Goal: Task Accomplishment & Management: Complete application form

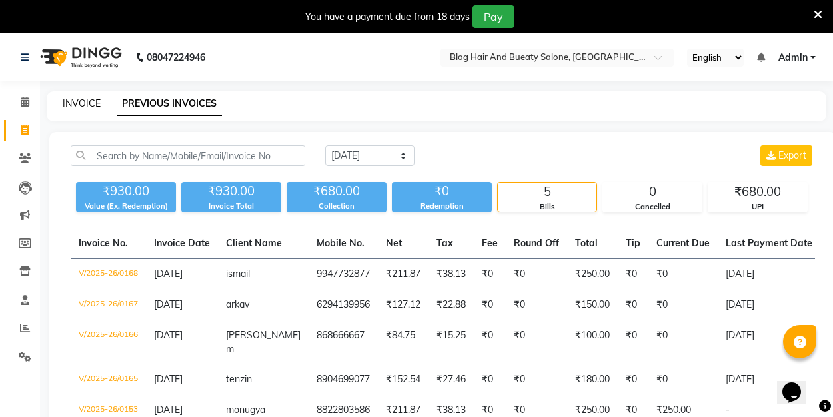
click at [73, 101] on link "INVOICE" at bounding box center [82, 103] width 38 height 12
select select "8741"
select select "service"
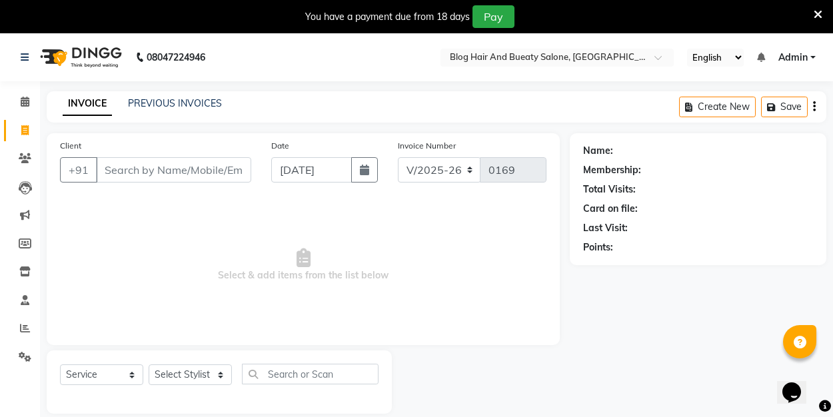
click at [142, 342] on div "Client +91 Date 01-09-2025 Invoice Number V/2025 V/2025-26 0169 Select & add it…" at bounding box center [303, 239] width 513 height 212
click at [118, 284] on span "Select & add items from the list below" at bounding box center [303, 265] width 486 height 133
click at [427, 308] on span "Select & add items from the list below" at bounding box center [303, 265] width 486 height 133
select select "8741"
select select "service"
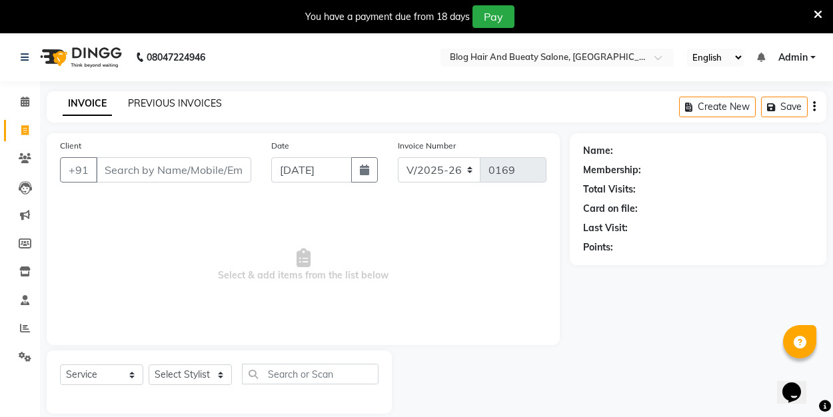
click at [198, 101] on link "PREVIOUS INVOICES" at bounding box center [175, 103] width 94 height 12
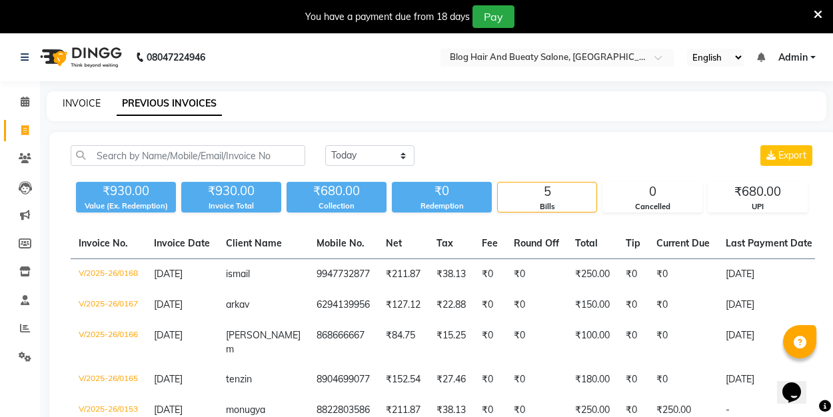
click at [85, 103] on link "INVOICE" at bounding box center [82, 103] width 38 height 12
select select "8741"
select select "service"
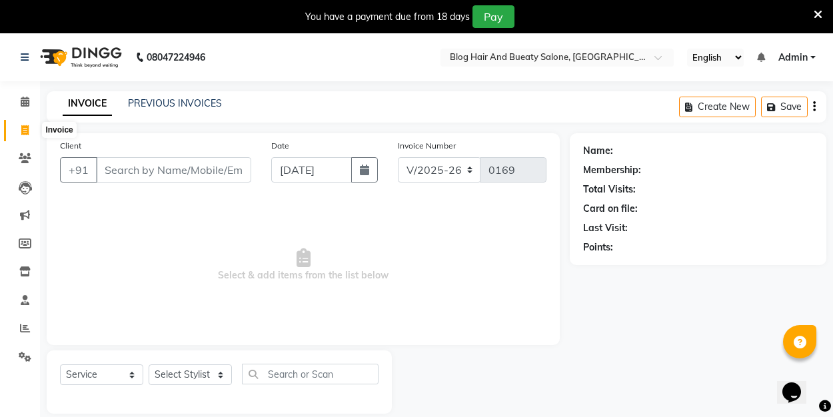
click at [26, 130] on icon at bounding box center [24, 130] width 7 height 10
select select "8741"
select select "service"
click at [185, 105] on link "PREVIOUS INVOICES" at bounding box center [175, 103] width 94 height 12
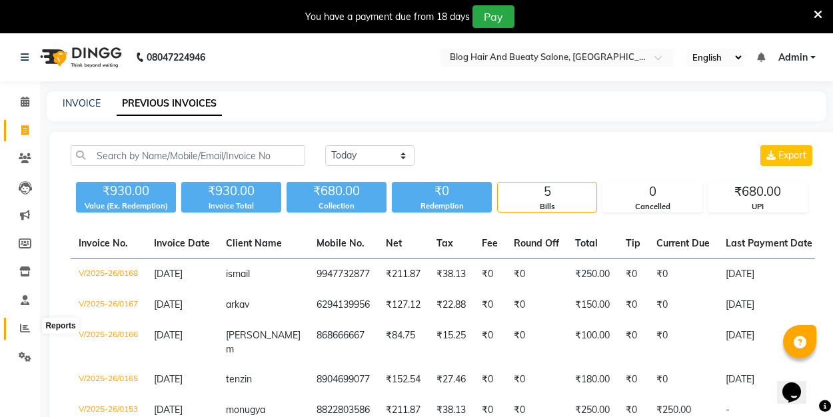
click at [26, 330] on icon at bounding box center [25, 328] width 10 height 10
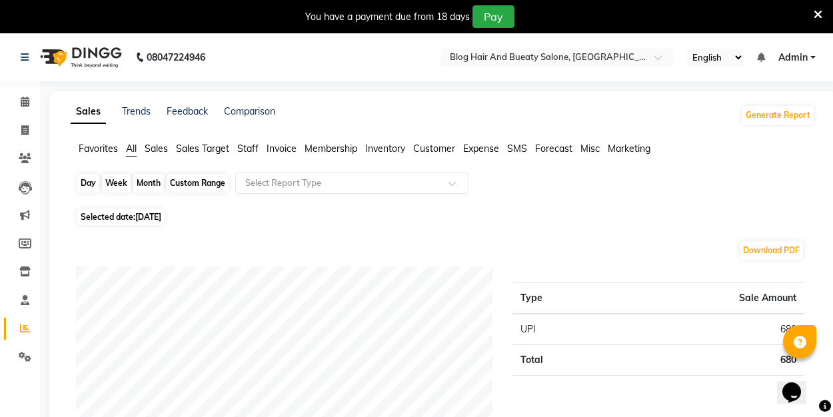
click at [85, 182] on div "Day" at bounding box center [88, 183] width 22 height 19
select select "9"
select select "2025"
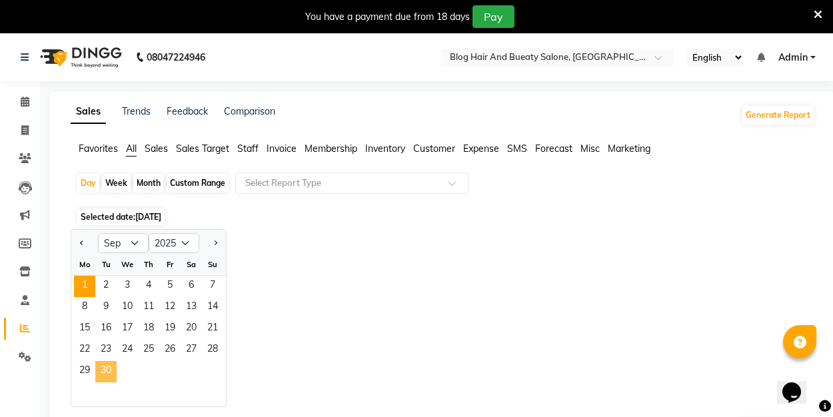
click at [111, 368] on span "30" at bounding box center [105, 371] width 21 height 21
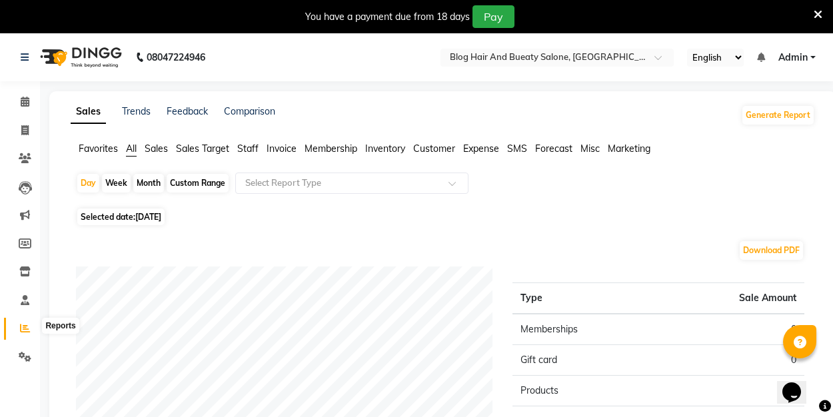
click at [29, 328] on icon at bounding box center [25, 328] width 10 height 10
click at [27, 328] on icon at bounding box center [25, 328] width 10 height 10
click at [95, 181] on div "Day" at bounding box center [88, 183] width 22 height 19
select select "9"
select select "2025"
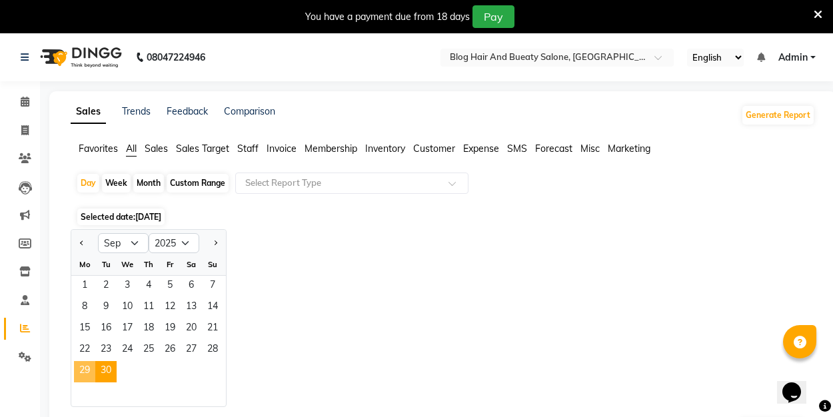
click at [89, 368] on span "29" at bounding box center [84, 371] width 21 height 21
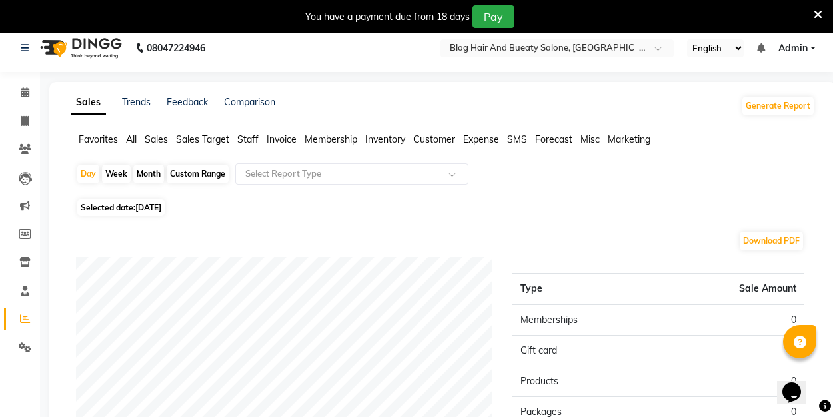
scroll to position [12, 0]
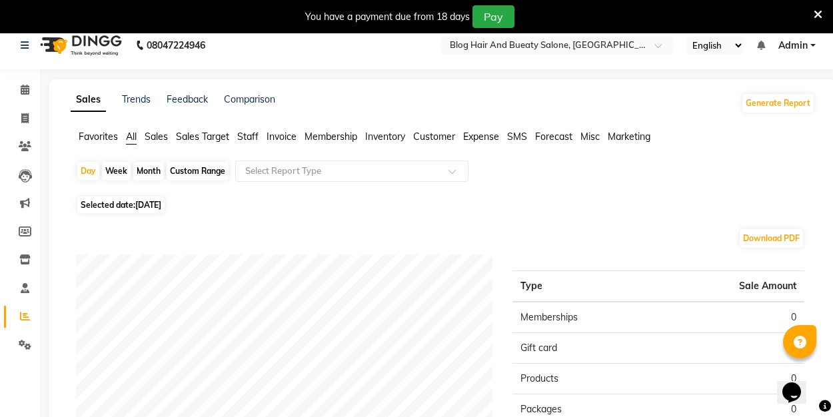
click at [123, 170] on div "Week" at bounding box center [116, 171] width 29 height 19
select select "9"
select select "2025"
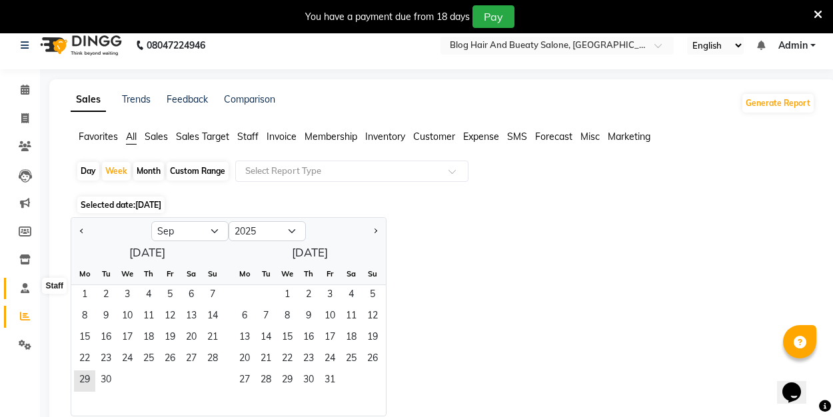
click at [27, 289] on icon at bounding box center [25, 288] width 9 height 10
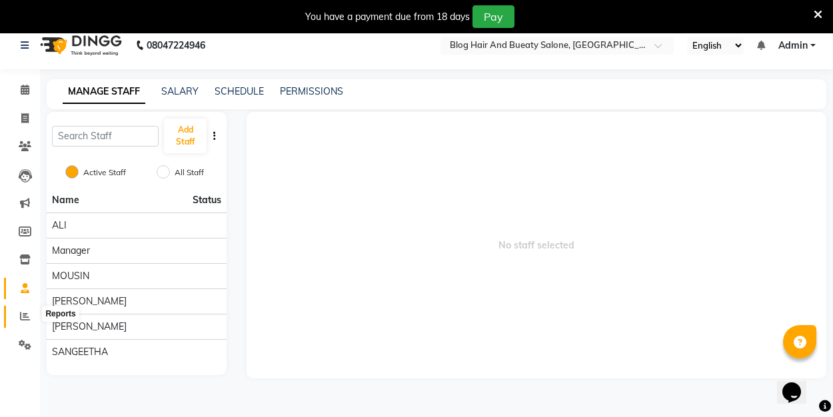
click at [29, 316] on icon at bounding box center [25, 316] width 10 height 10
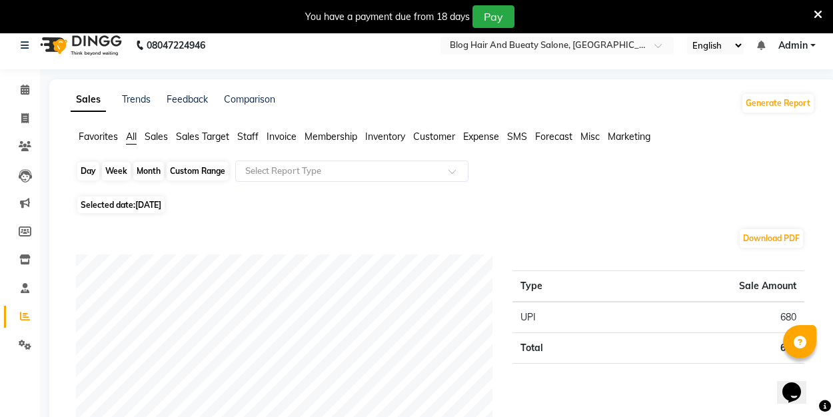
click at [92, 167] on div "Day" at bounding box center [88, 171] width 22 height 19
select select "9"
select select "2025"
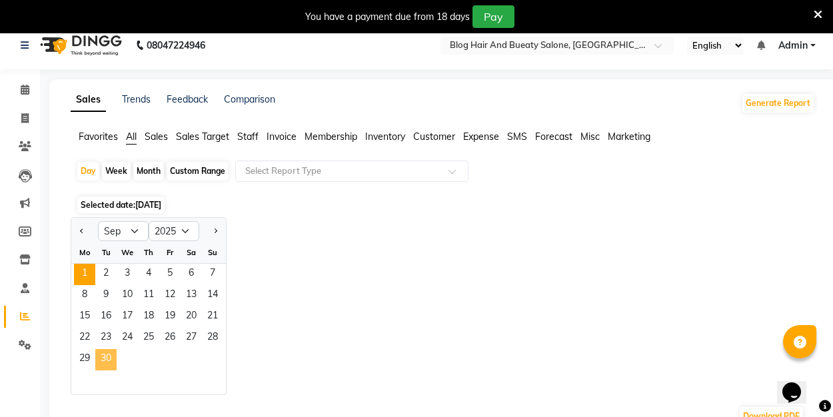
click at [110, 353] on span "30" at bounding box center [105, 359] width 21 height 21
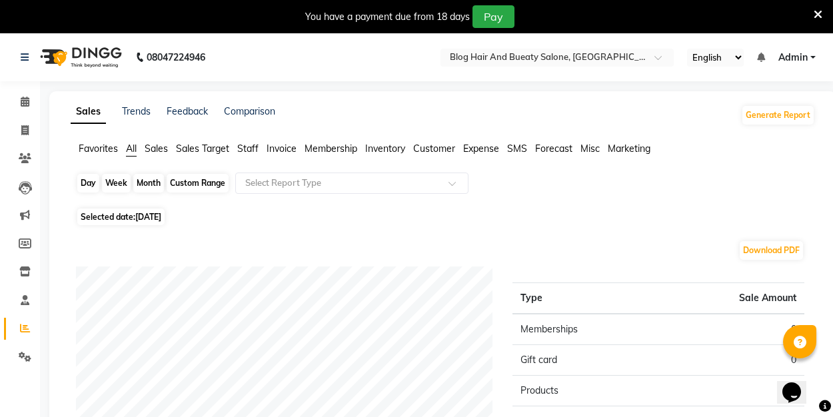
click at [89, 189] on div "Day" at bounding box center [88, 183] width 22 height 19
select select "9"
select select "2025"
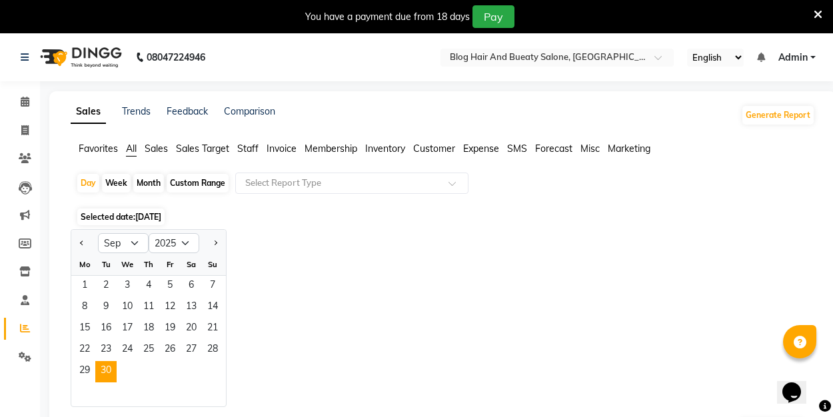
click at [86, 382] on div at bounding box center [148, 394] width 155 height 24
click at [89, 367] on span "29" at bounding box center [84, 371] width 21 height 21
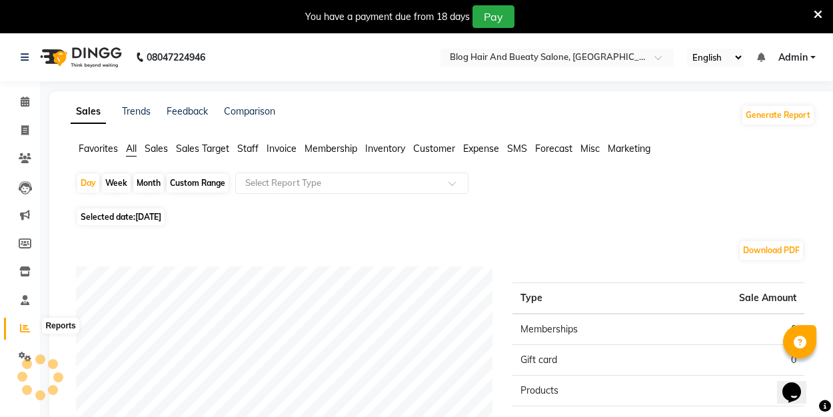
click at [27, 323] on icon at bounding box center [25, 328] width 10 height 10
click at [113, 251] on div "Download PDF" at bounding box center [440, 250] width 728 height 21
click at [684, 120] on div "Sales Trends Feedback Comparison Generate Report" at bounding box center [443, 115] width 760 height 21
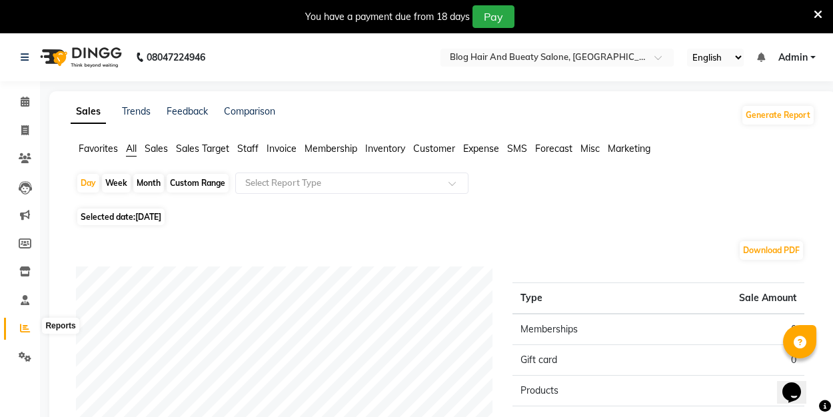
click at [24, 325] on icon at bounding box center [25, 328] width 10 height 10
click at [25, 297] on icon at bounding box center [25, 300] width 9 height 10
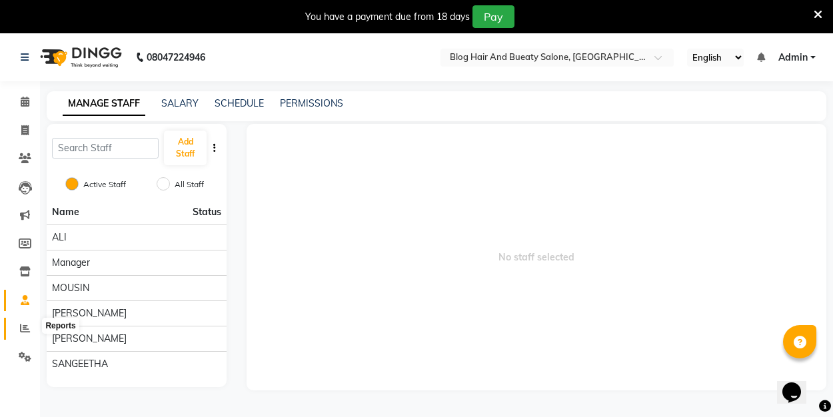
click at [26, 327] on icon at bounding box center [25, 328] width 10 height 10
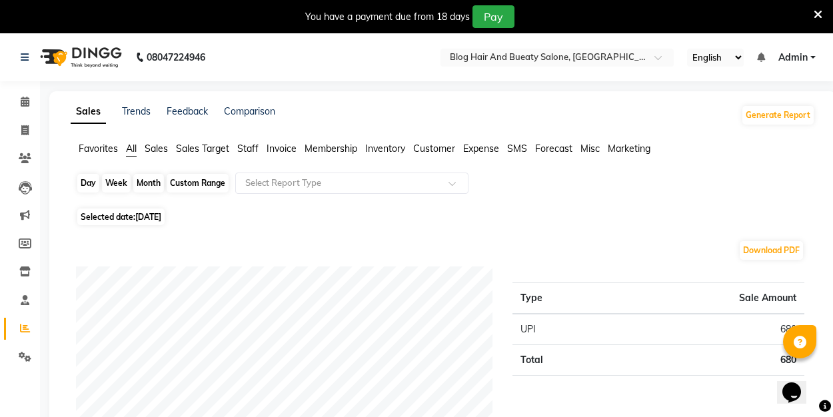
click at [89, 185] on div "Day" at bounding box center [88, 183] width 22 height 19
select select "9"
select select "2025"
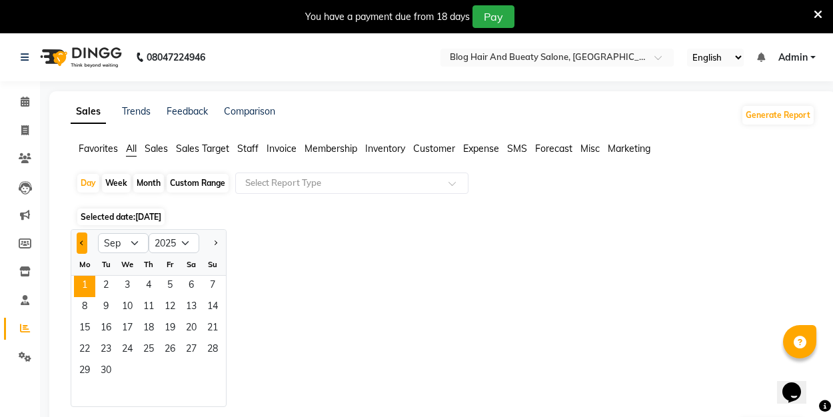
click at [83, 241] on span "Previous month" at bounding box center [82, 242] width 5 height 5
select select "8"
click at [215, 376] on span "31" at bounding box center [212, 371] width 21 height 21
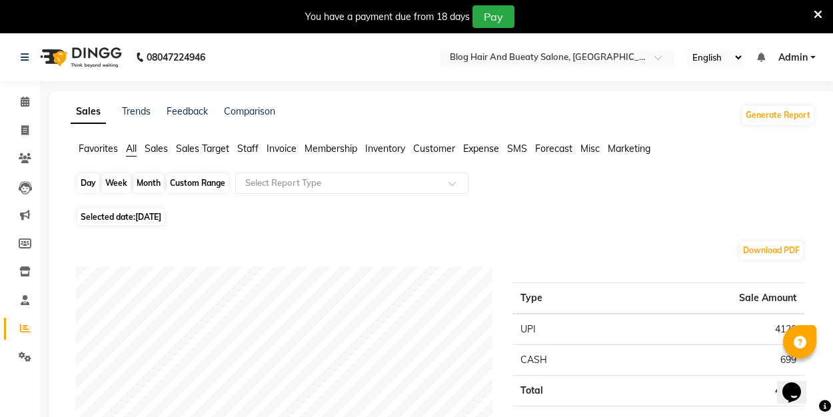
click at [89, 178] on div "Day" at bounding box center [88, 183] width 22 height 19
select select "8"
select select "2025"
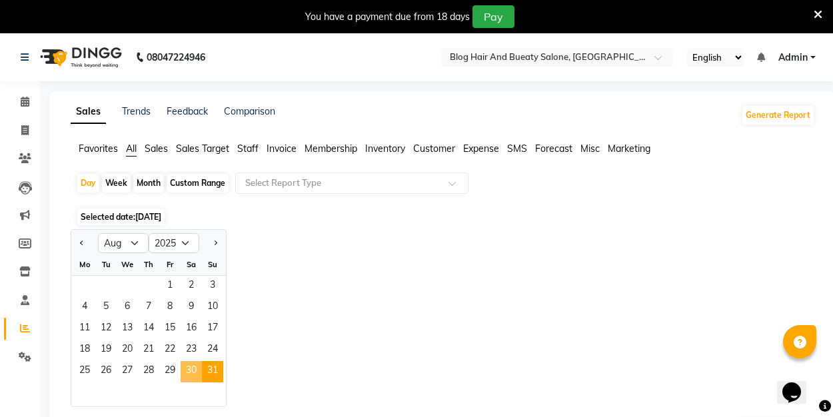
click at [201, 375] on span "30" at bounding box center [191, 371] width 21 height 21
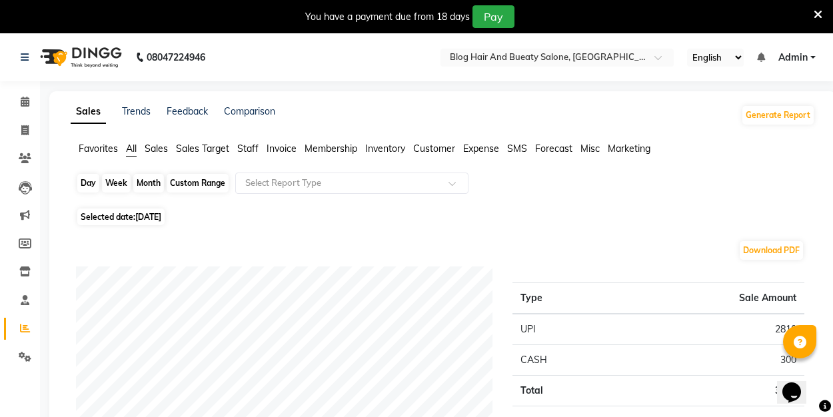
click at [85, 185] on div "Day" at bounding box center [88, 183] width 22 height 19
select select "8"
select select "2025"
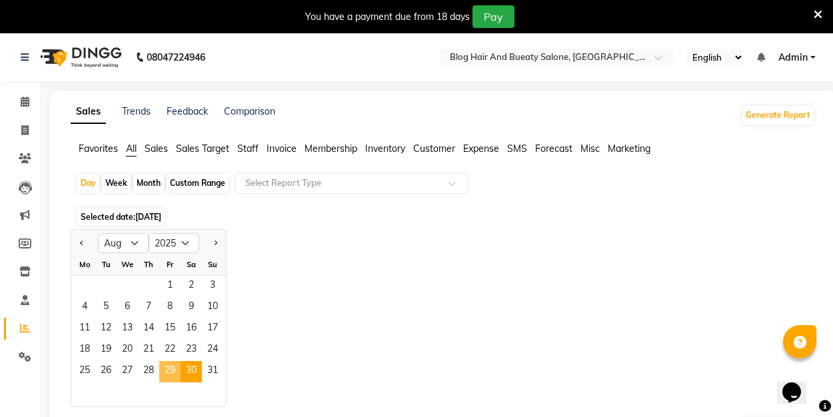
click at [172, 367] on span "29" at bounding box center [169, 371] width 21 height 21
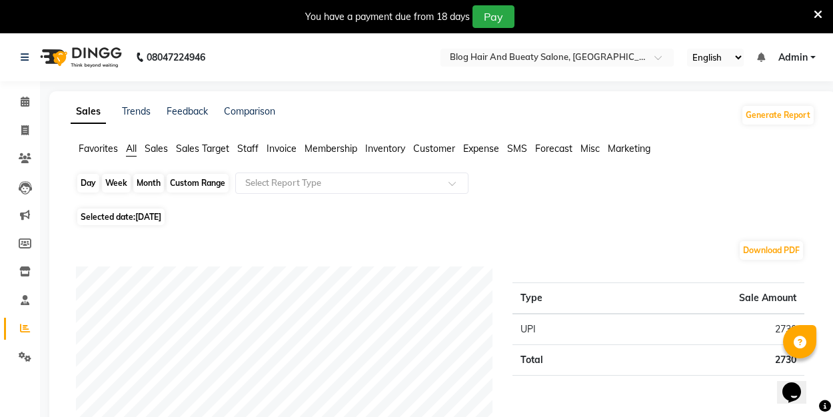
click at [91, 179] on div "Day" at bounding box center [88, 183] width 22 height 19
select select "8"
select select "2025"
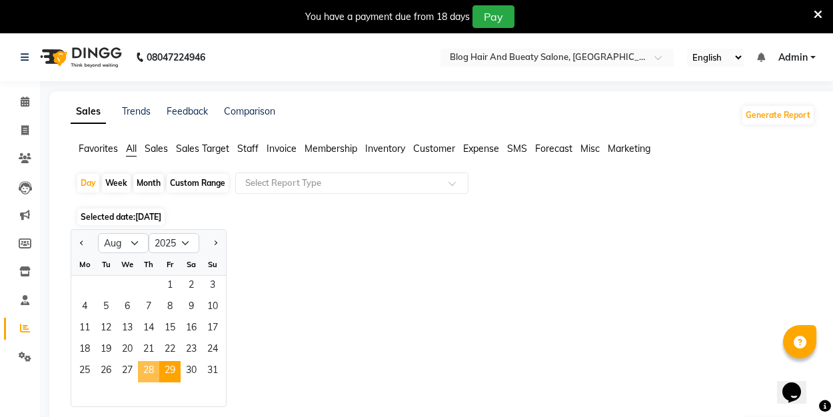
click at [155, 370] on span "28" at bounding box center [148, 371] width 21 height 21
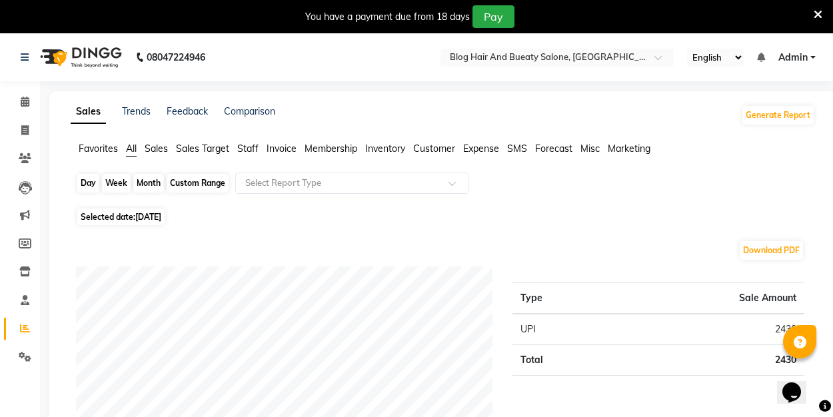
click at [91, 185] on div "Day" at bounding box center [88, 183] width 22 height 19
select select "8"
select select "2025"
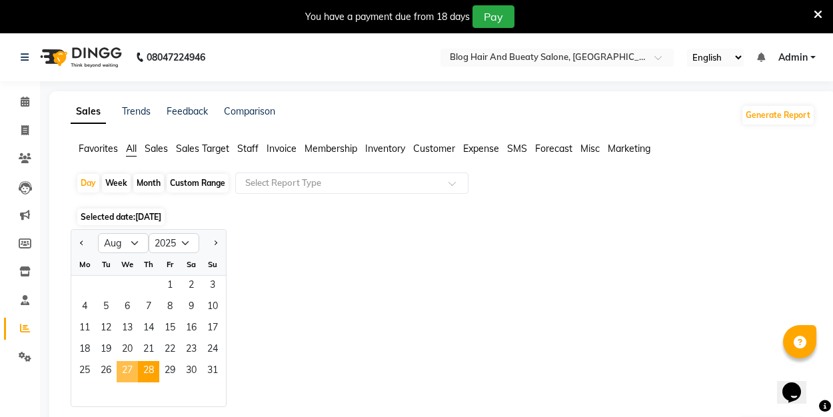
click at [126, 370] on span "27" at bounding box center [127, 371] width 21 height 21
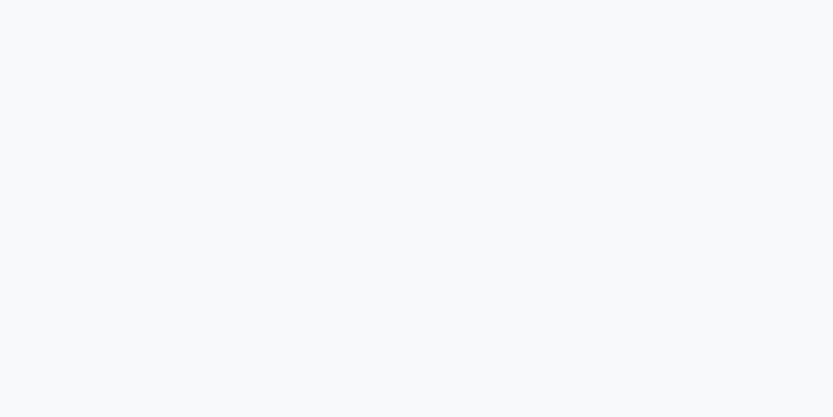
select select "8741"
select select "service"
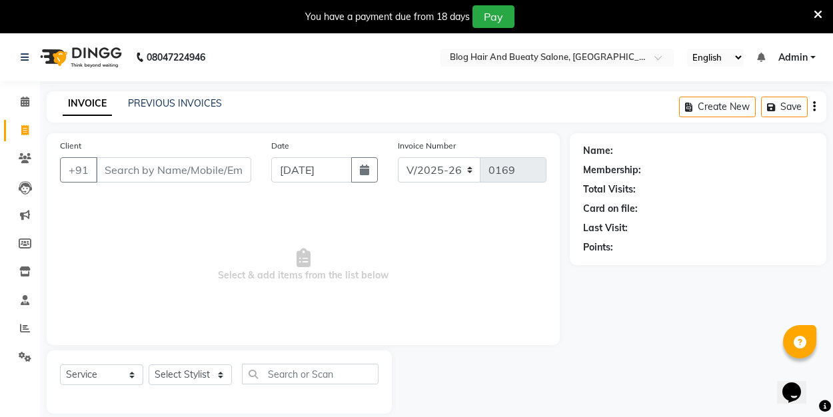
click at [169, 169] on input "Client" at bounding box center [173, 169] width 155 height 25
click at [155, 164] on input "Client" at bounding box center [173, 169] width 155 height 25
type input "9943445707"
click at [205, 166] on span "Add Client" at bounding box center [217, 169] width 53 height 13
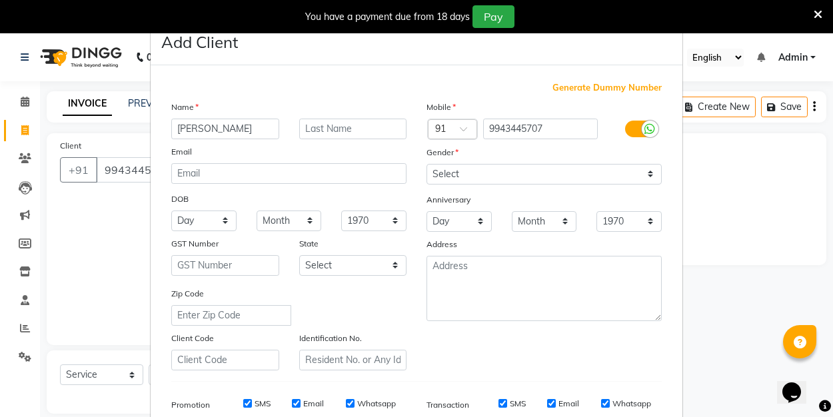
type input "[PERSON_NAME]"
click at [500, 168] on select "Select [DEMOGRAPHIC_DATA] [DEMOGRAPHIC_DATA] Other Prefer Not To Say" at bounding box center [543, 174] width 235 height 21
select select "male"
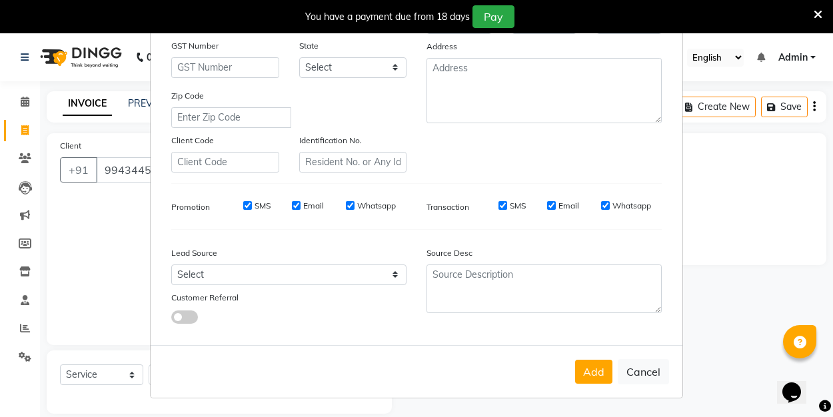
scroll to position [197, 0]
click at [593, 371] on button "Add" at bounding box center [593, 372] width 37 height 24
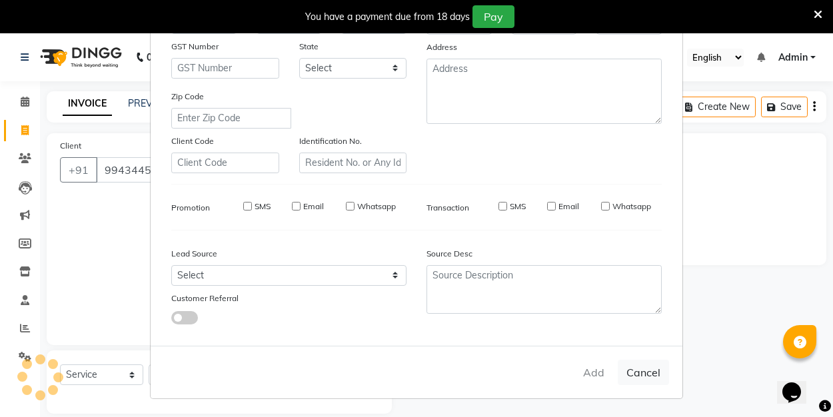
select select
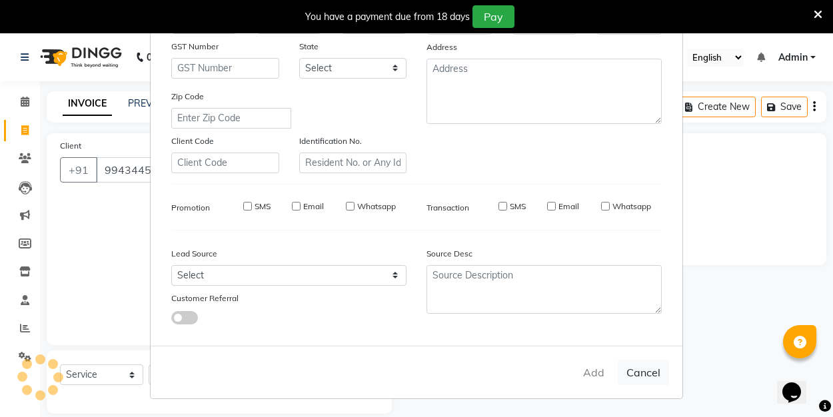
select select
checkbox input "false"
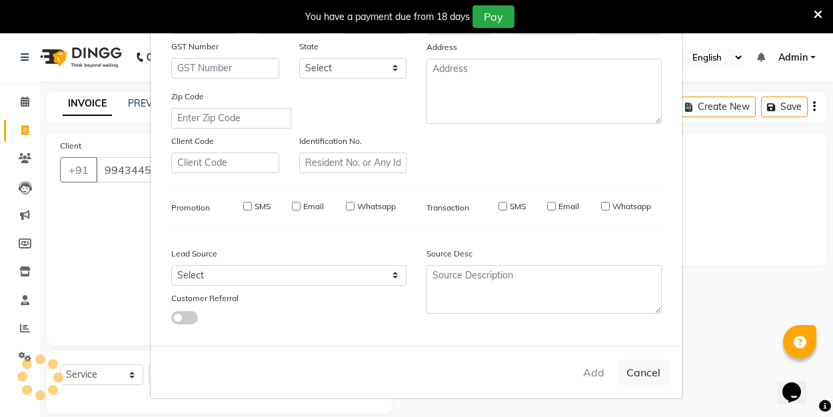
checkbox input "false"
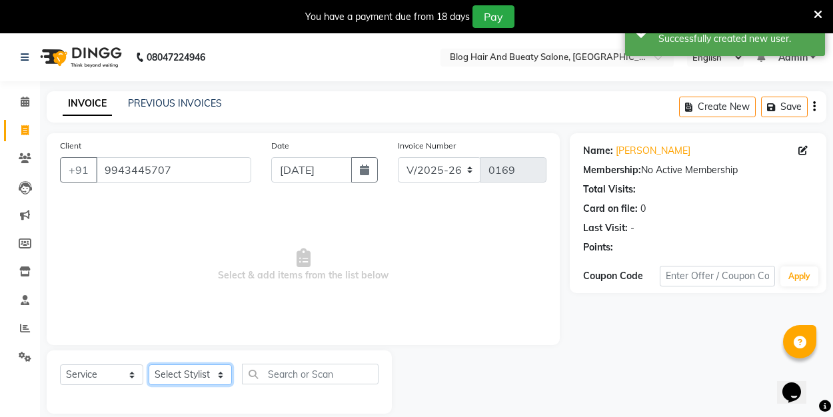
click at [223, 374] on select "Select Stylist ALI Manager [PERSON_NAME] [PERSON_NAME]" at bounding box center [190, 374] width 83 height 21
select select "89036"
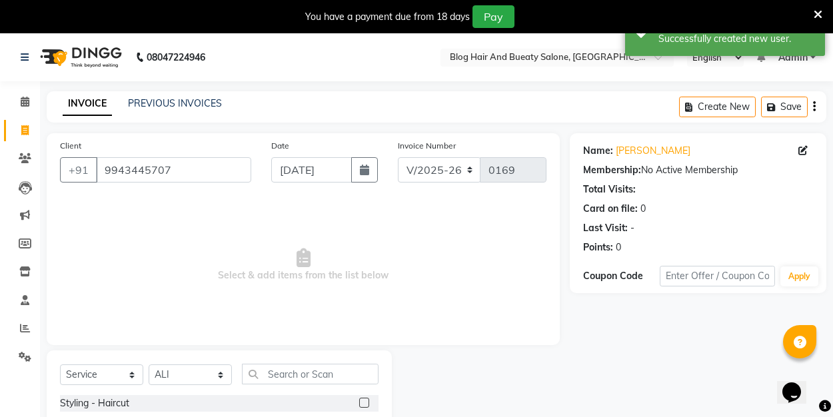
click at [368, 404] on label at bounding box center [364, 403] width 10 height 10
click at [368, 404] on input "checkbox" at bounding box center [363, 403] width 9 height 9
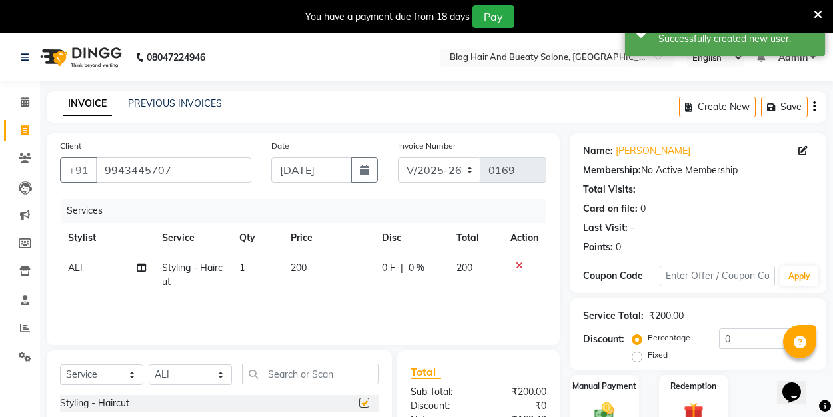
checkbox input "false"
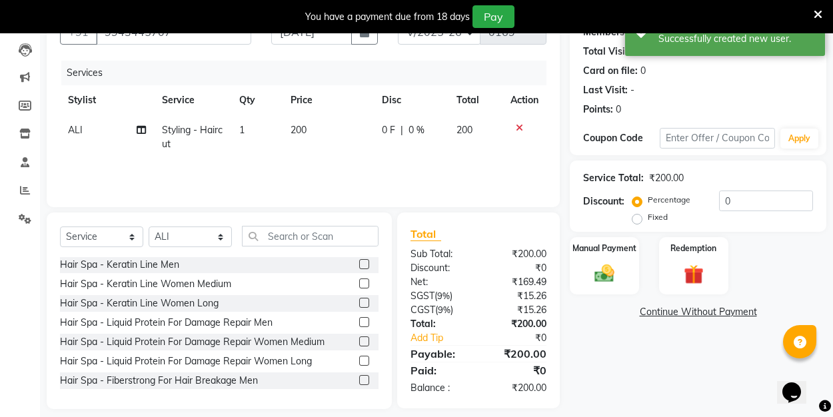
scroll to position [134, 0]
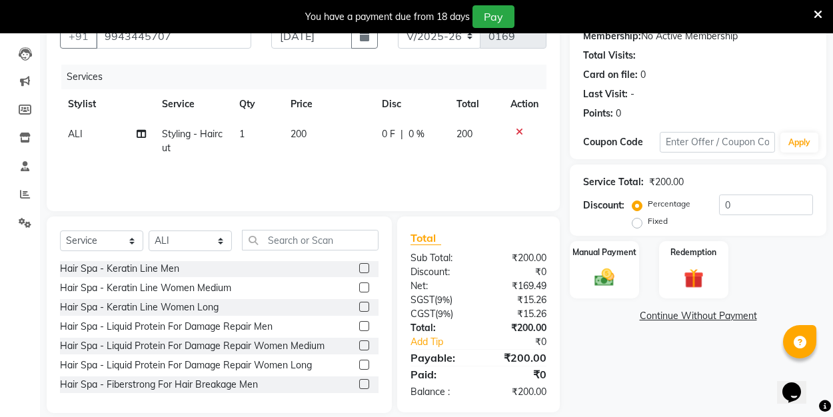
click at [648, 222] on label "Fixed" at bounding box center [658, 221] width 20 height 12
click at [639, 222] on input "Fixed" at bounding box center [639, 221] width 9 height 9
radio input "true"
click at [731, 207] on input "0" at bounding box center [766, 205] width 94 height 21
type input "50"
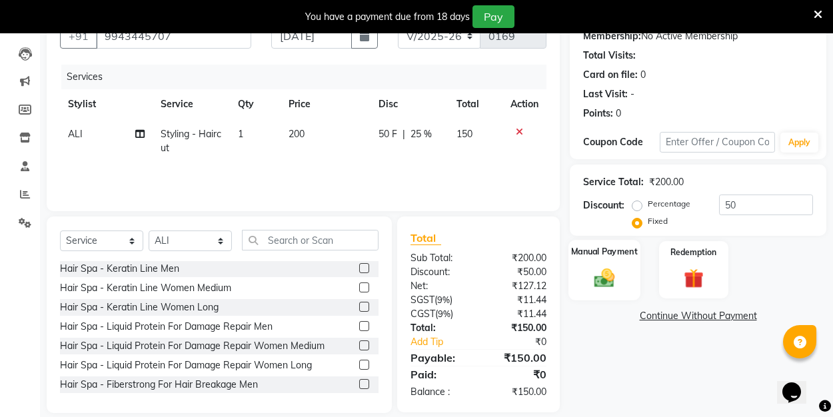
click at [609, 257] on label "Manual Payment" at bounding box center [604, 251] width 67 height 13
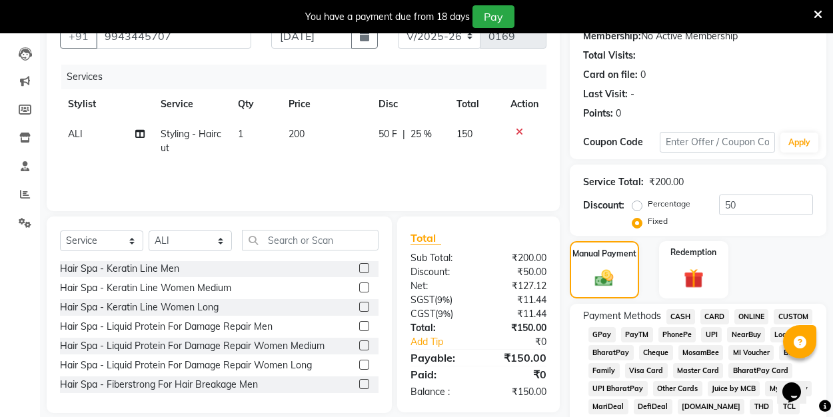
click at [714, 334] on span "UPI" at bounding box center [711, 334] width 21 height 15
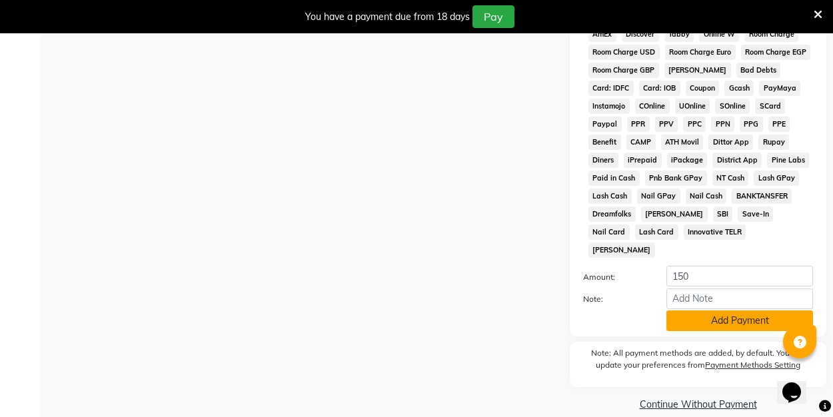
scroll to position [667, 0]
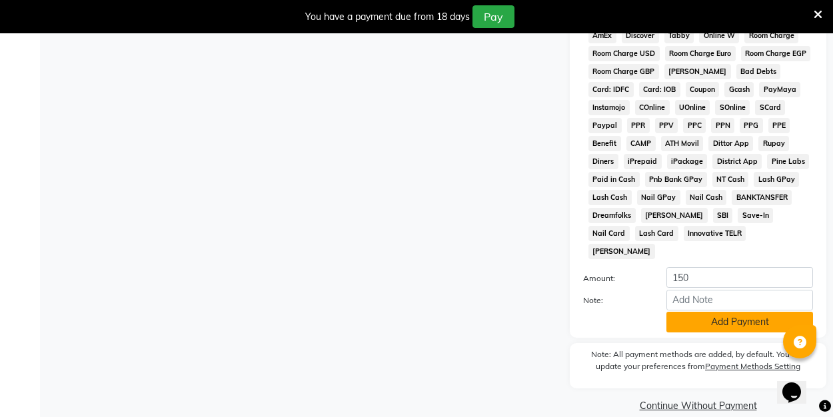
click at [698, 312] on button "Add Payment" at bounding box center [739, 322] width 147 height 21
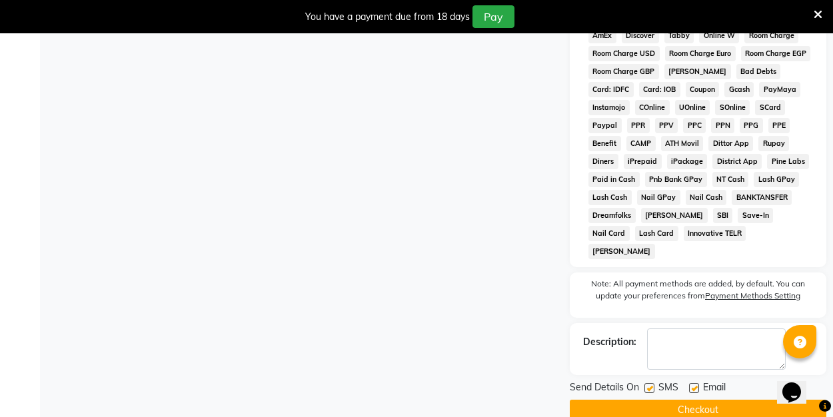
click at [694, 383] on label at bounding box center [694, 388] width 10 height 10
click at [694, 384] on input "checkbox" at bounding box center [693, 388] width 9 height 9
checkbox input "false"
click at [684, 400] on button "Checkout" at bounding box center [698, 410] width 257 height 21
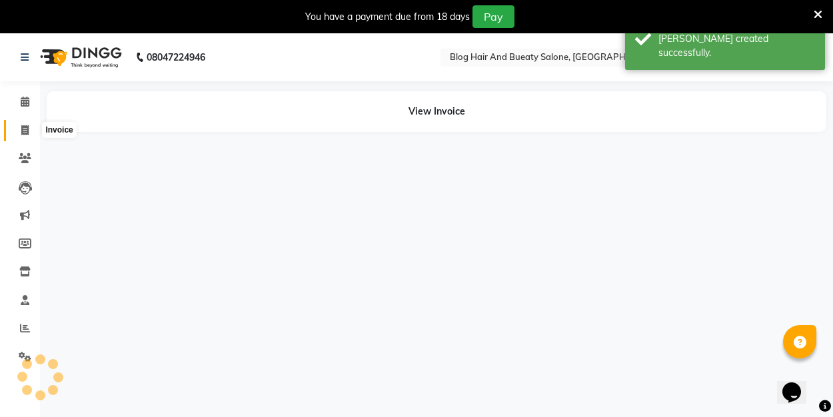
click at [20, 136] on span at bounding box center [24, 130] width 23 height 15
select select "service"
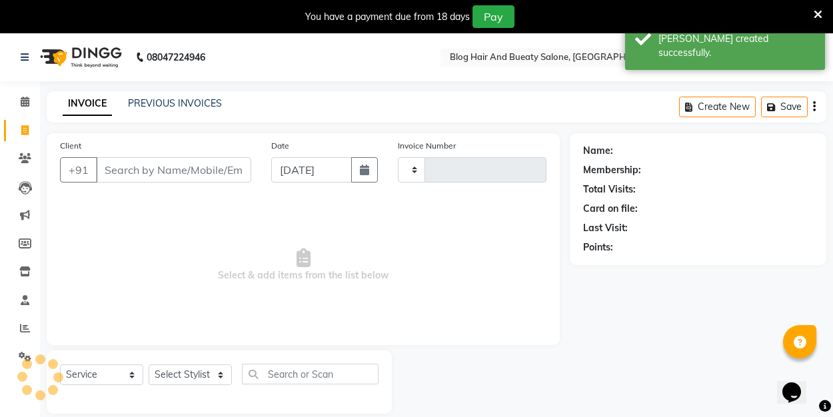
type input "0170"
select select "8741"
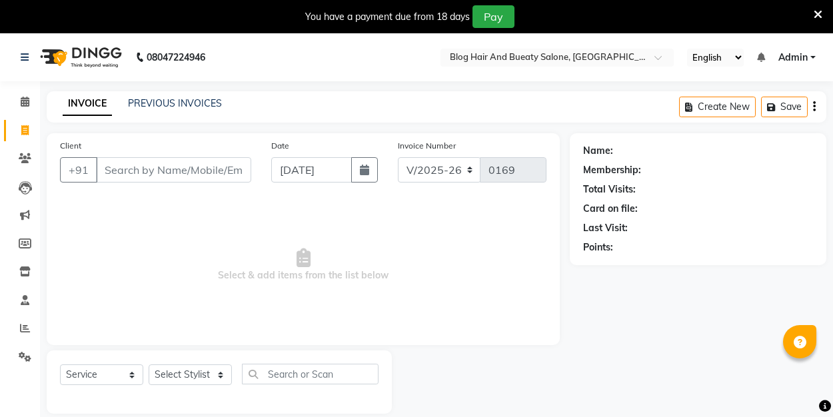
select select "8741"
select select "service"
click at [189, 99] on link "PREVIOUS INVOICES" at bounding box center [175, 103] width 94 height 12
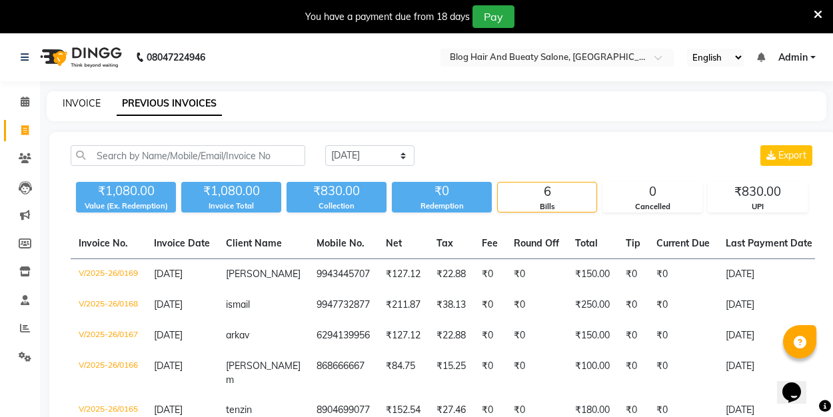
click at [92, 102] on link "INVOICE" at bounding box center [82, 103] width 38 height 12
select select "service"
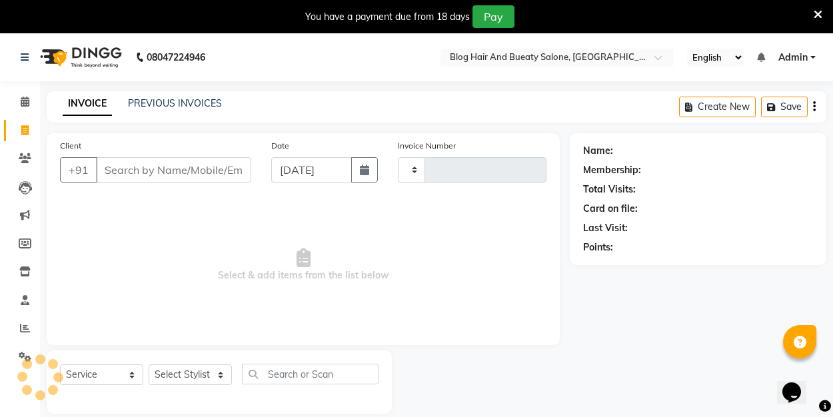
type input "0170"
select select "8741"
click at [167, 103] on link "PREVIOUS INVOICES" at bounding box center [175, 103] width 94 height 12
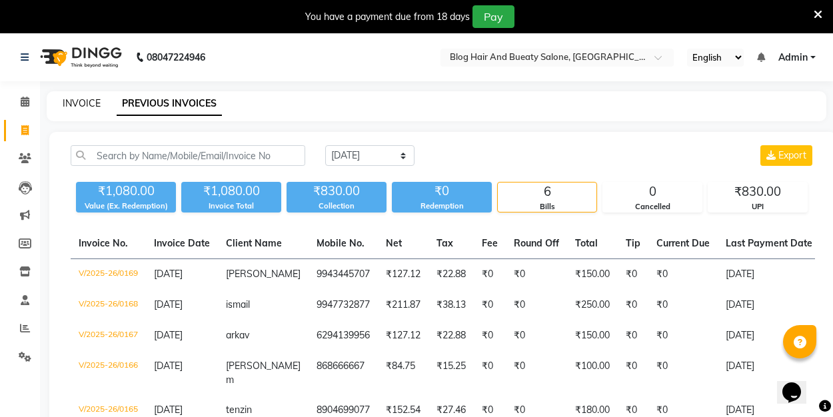
click at [84, 105] on link "INVOICE" at bounding box center [82, 103] width 38 height 12
select select "service"
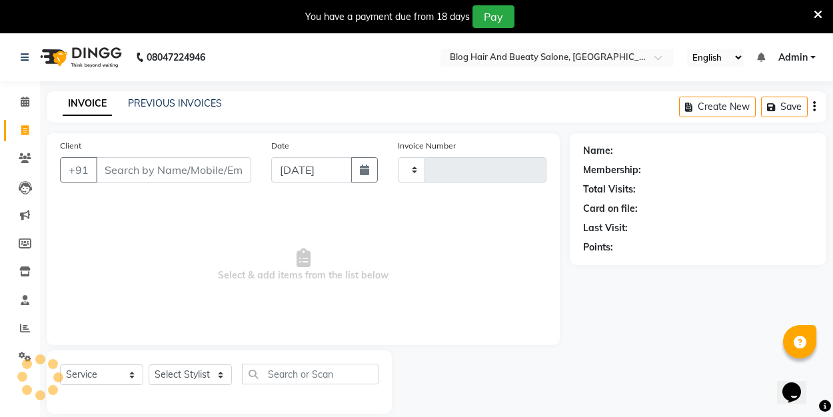
type input "0170"
select select "8741"
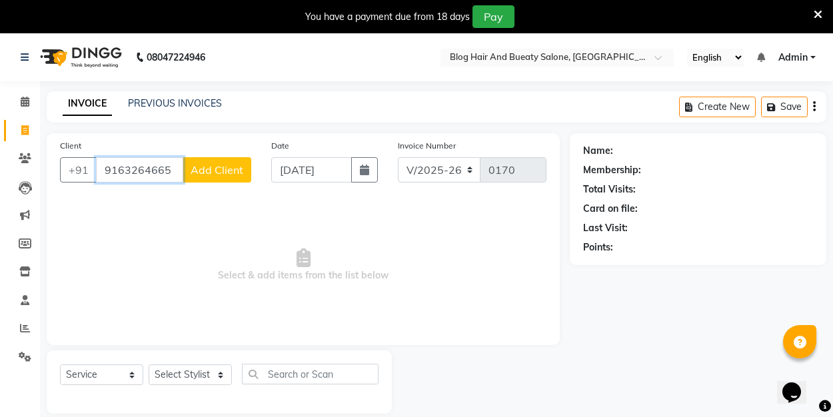
type input "9163264665"
click at [225, 164] on span "Add Client" at bounding box center [217, 169] width 53 height 13
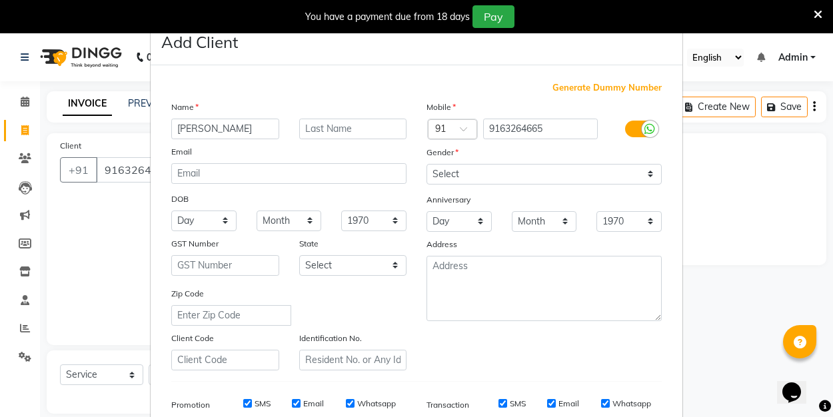
type input "[PERSON_NAME]"
select select "[DEMOGRAPHIC_DATA]"
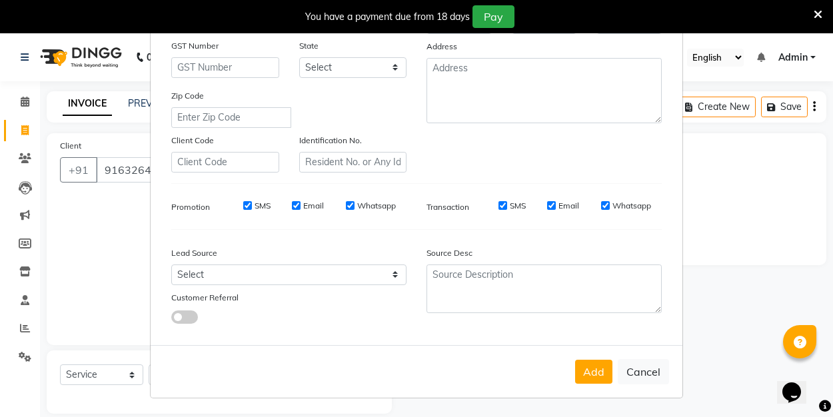
scroll to position [197, 0]
click at [603, 375] on button "Add" at bounding box center [593, 372] width 37 height 24
select select
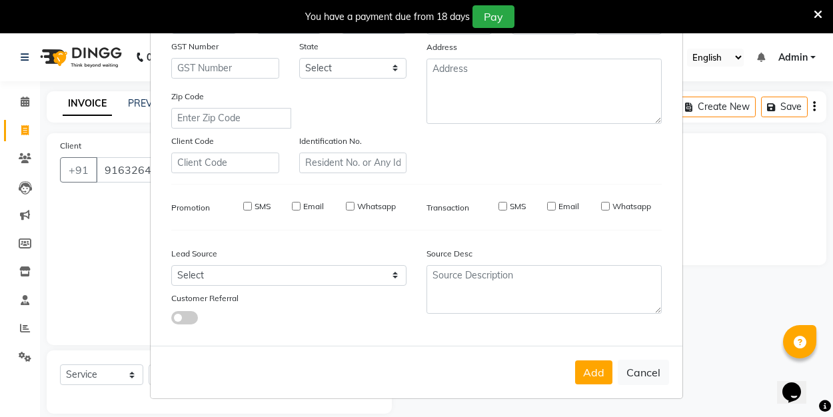
select select
checkbox input "false"
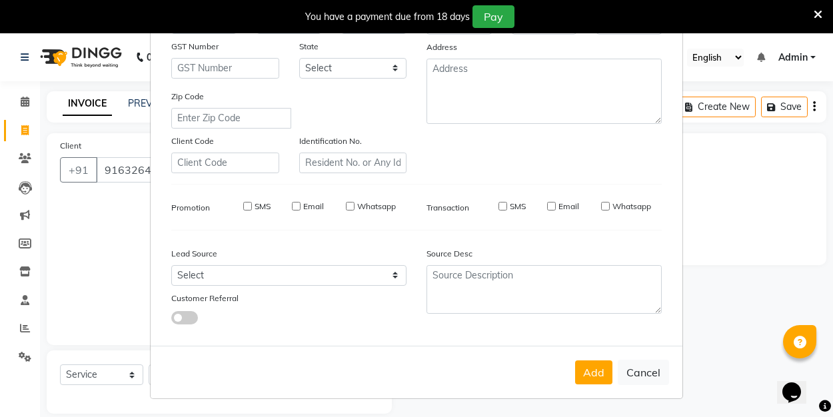
checkbox input "false"
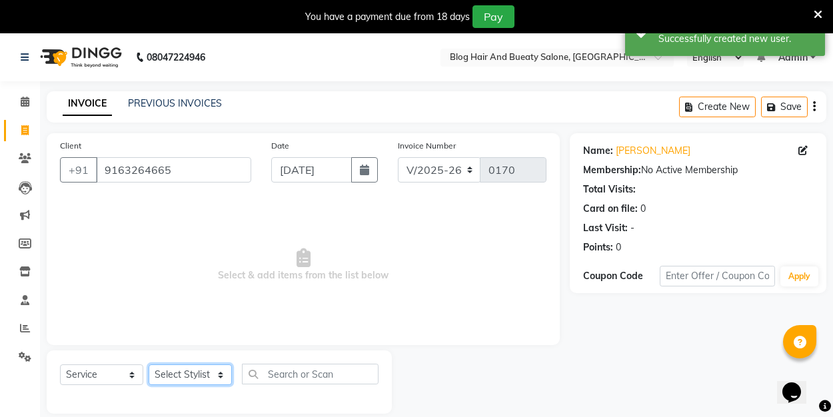
select select "89037"
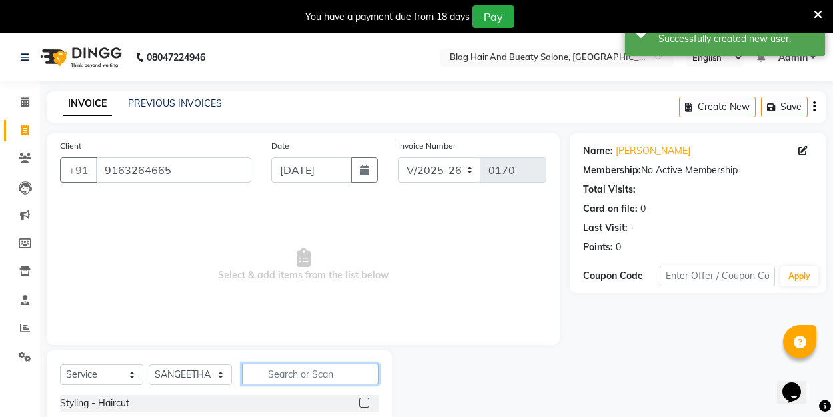
click at [340, 377] on input "text" at bounding box center [310, 374] width 137 height 21
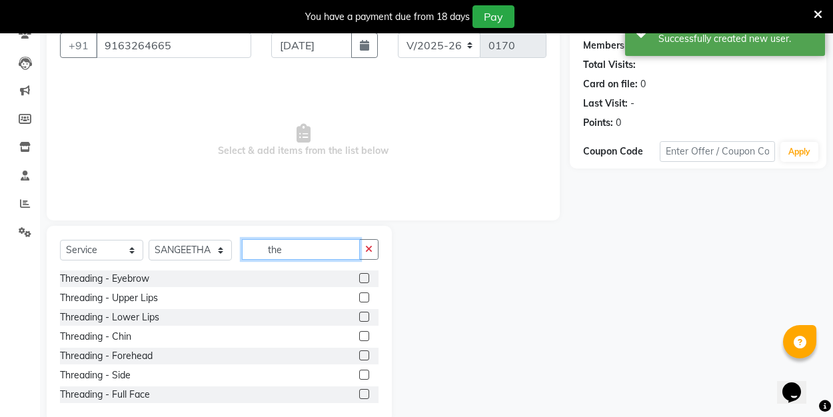
scroll to position [143, 0]
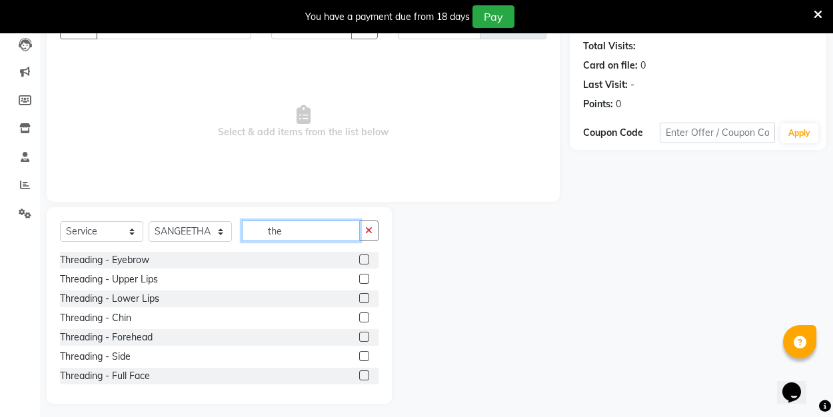
type input "the"
click at [365, 259] on label at bounding box center [364, 260] width 10 height 10
click at [365, 259] on input "checkbox" at bounding box center [363, 260] width 9 height 9
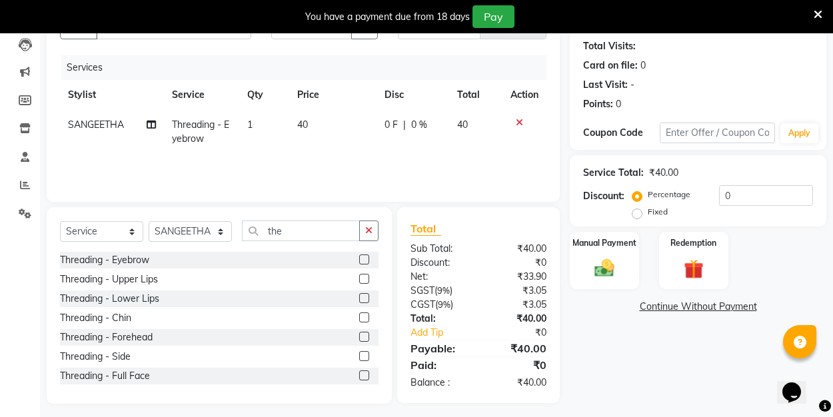
click at [365, 260] on label at bounding box center [364, 260] width 10 height 10
click at [365, 260] on input "checkbox" at bounding box center [363, 260] width 9 height 9
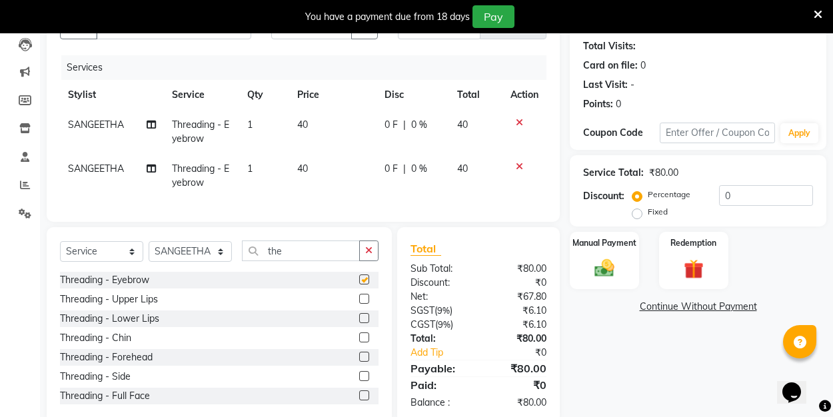
checkbox input "false"
click at [366, 357] on label at bounding box center [364, 357] width 10 height 10
click at [366, 357] on input "checkbox" at bounding box center [363, 357] width 9 height 9
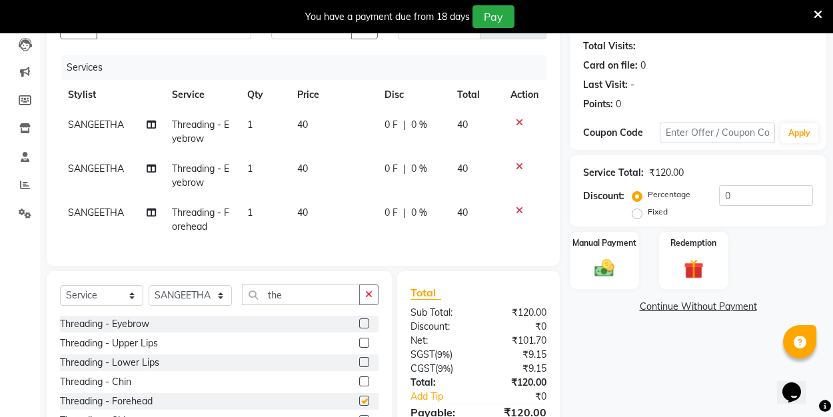
checkbox input "false"
click at [602, 256] on div "Manual Payment" at bounding box center [604, 261] width 72 height 60
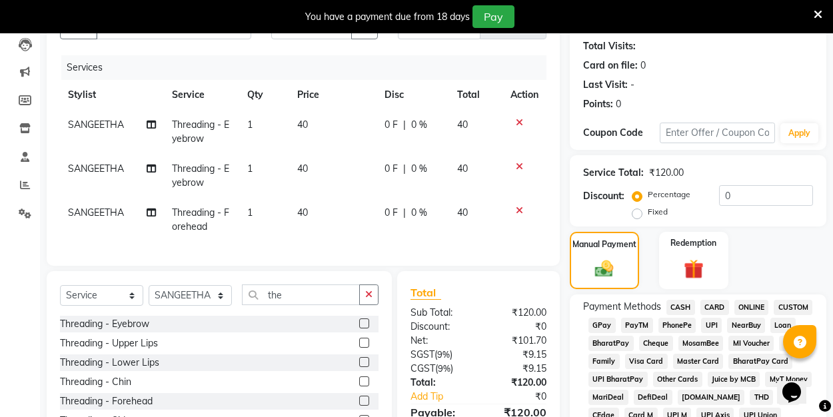
click at [712, 327] on span "UPI" at bounding box center [711, 325] width 21 height 15
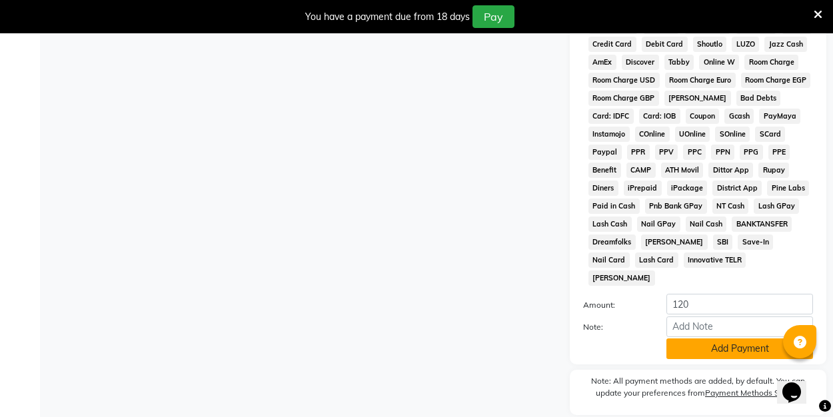
click at [712, 338] on button "Add Payment" at bounding box center [739, 348] width 147 height 21
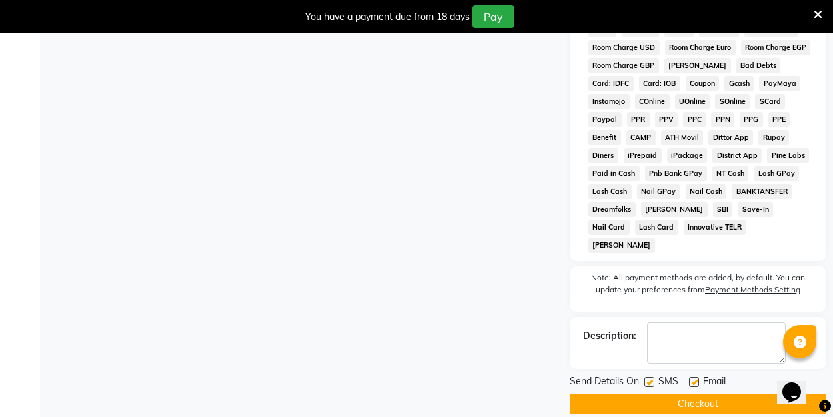
scroll to position [672, 0]
click at [691, 378] on label at bounding box center [694, 383] width 10 height 10
click at [691, 379] on input "checkbox" at bounding box center [693, 383] width 9 height 9
checkbox input "false"
click at [693, 394] on button "Checkout" at bounding box center [698, 404] width 257 height 21
